Goal: Information Seeking & Learning: Find specific fact

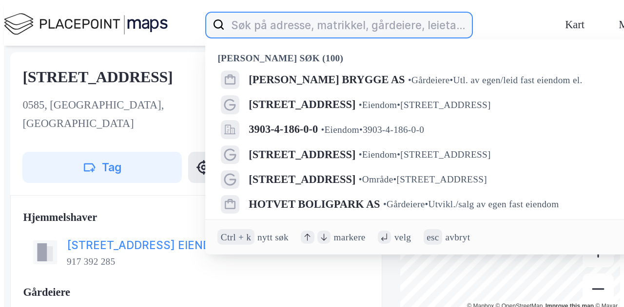
click at [239, 16] on input at bounding box center [348, 24] width 247 height 31
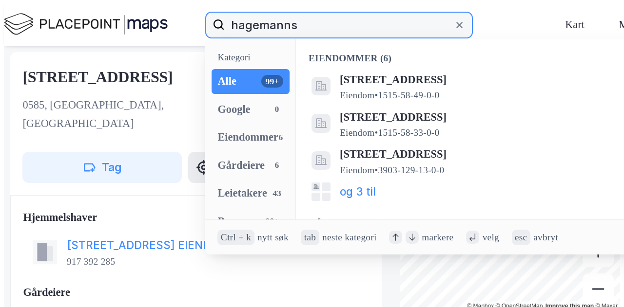
type input "hagemanns"
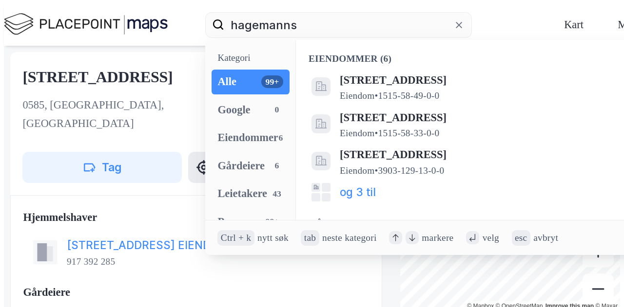
click at [340, 236] on span "[PERSON_NAME] BRYGGE AS" at bounding box center [418, 245] width 156 height 19
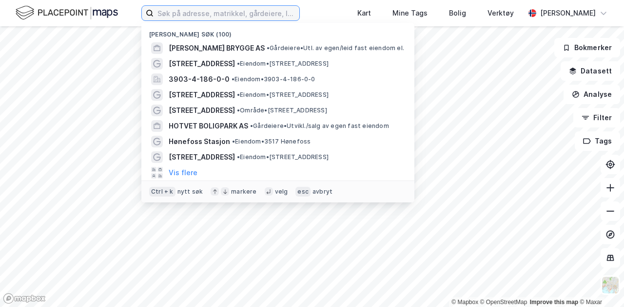
click at [196, 9] on input at bounding box center [226, 13] width 146 height 15
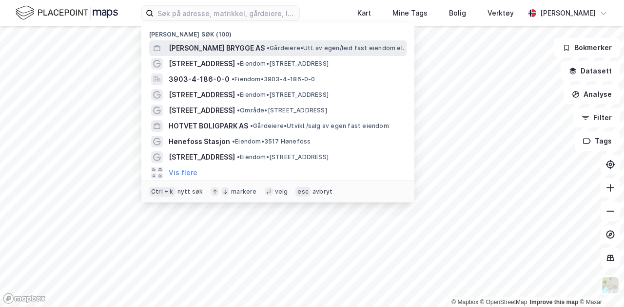
click at [209, 52] on span "[PERSON_NAME] BRYGGE AS" at bounding box center [217, 48] width 96 height 12
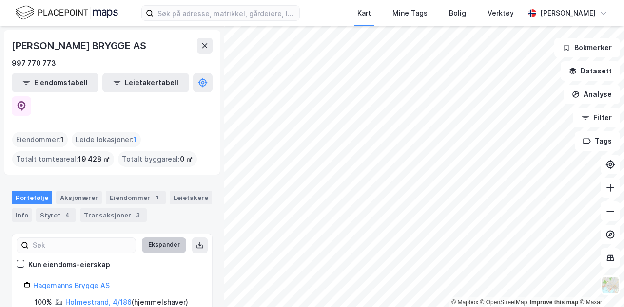
scroll to position [0, 0]
click at [78, 190] on div "Aksjonærer" at bounding box center [79, 197] width 46 height 14
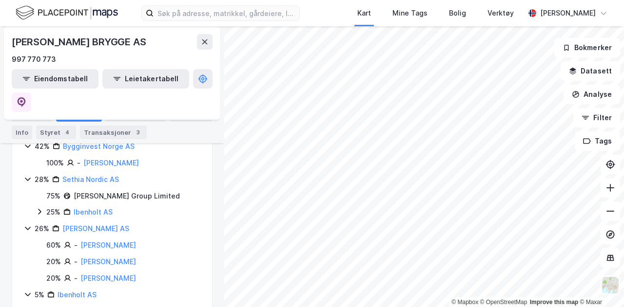
scroll to position [172, 0]
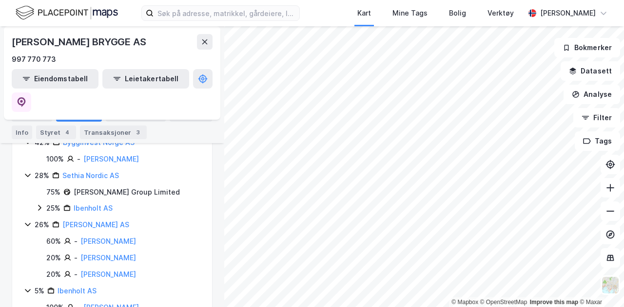
click at [24, 221] on icon at bounding box center [28, 225] width 8 height 8
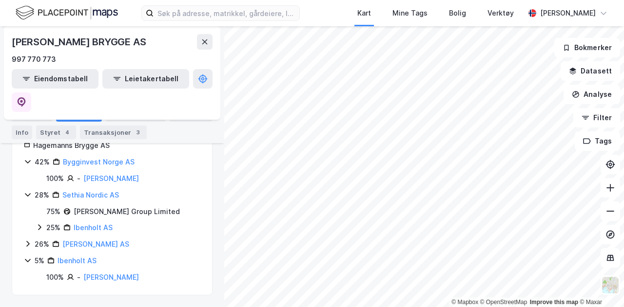
scroll to position [129, 0]
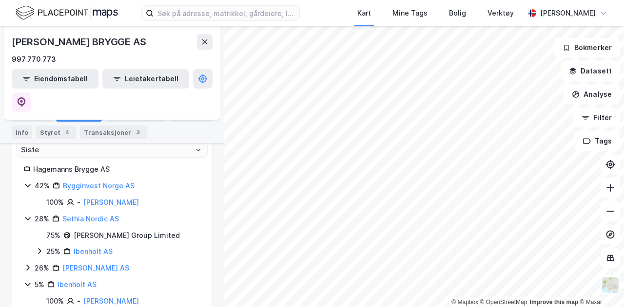
click at [28, 266] on icon at bounding box center [27, 269] width 3 height 6
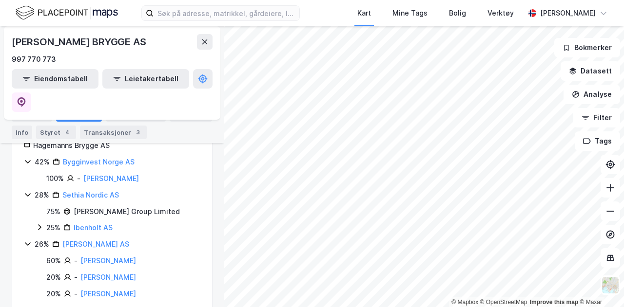
scroll to position [150, 0]
